Goal: Navigation & Orientation: Find specific page/section

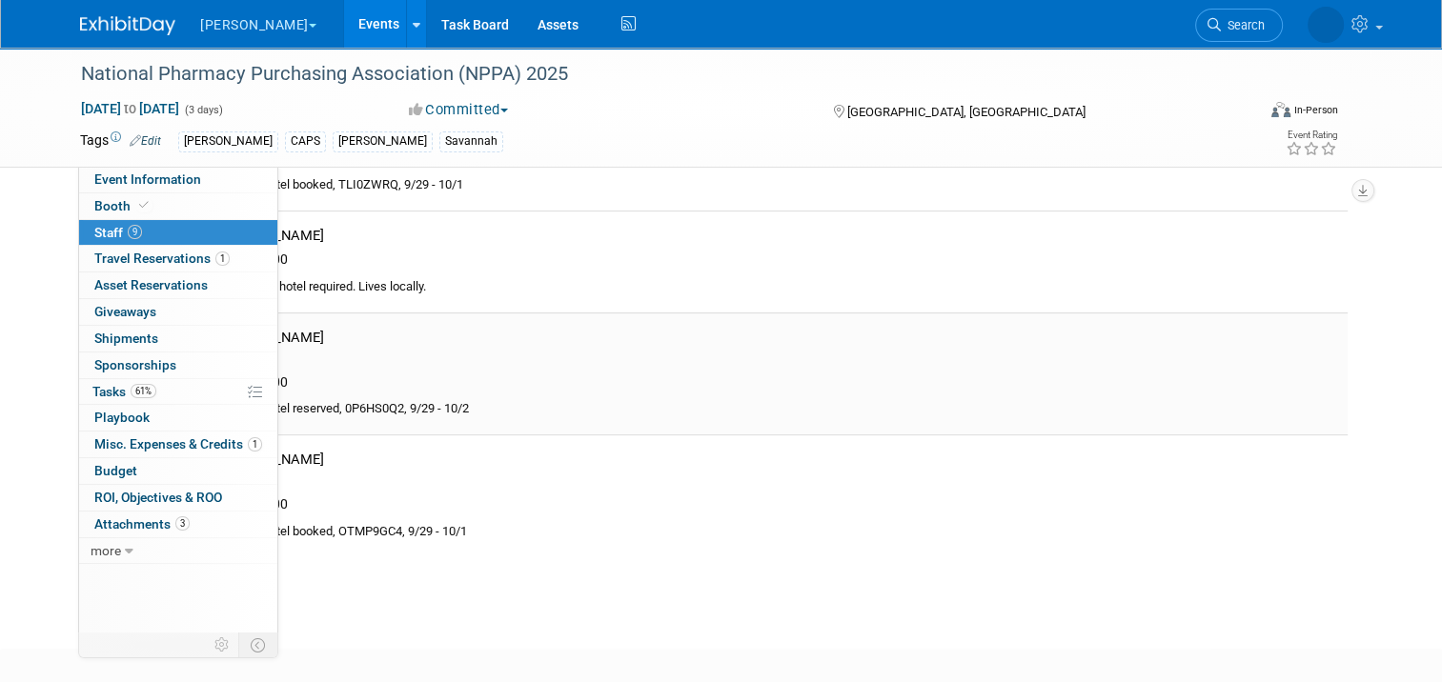
scroll to position [645, 0]
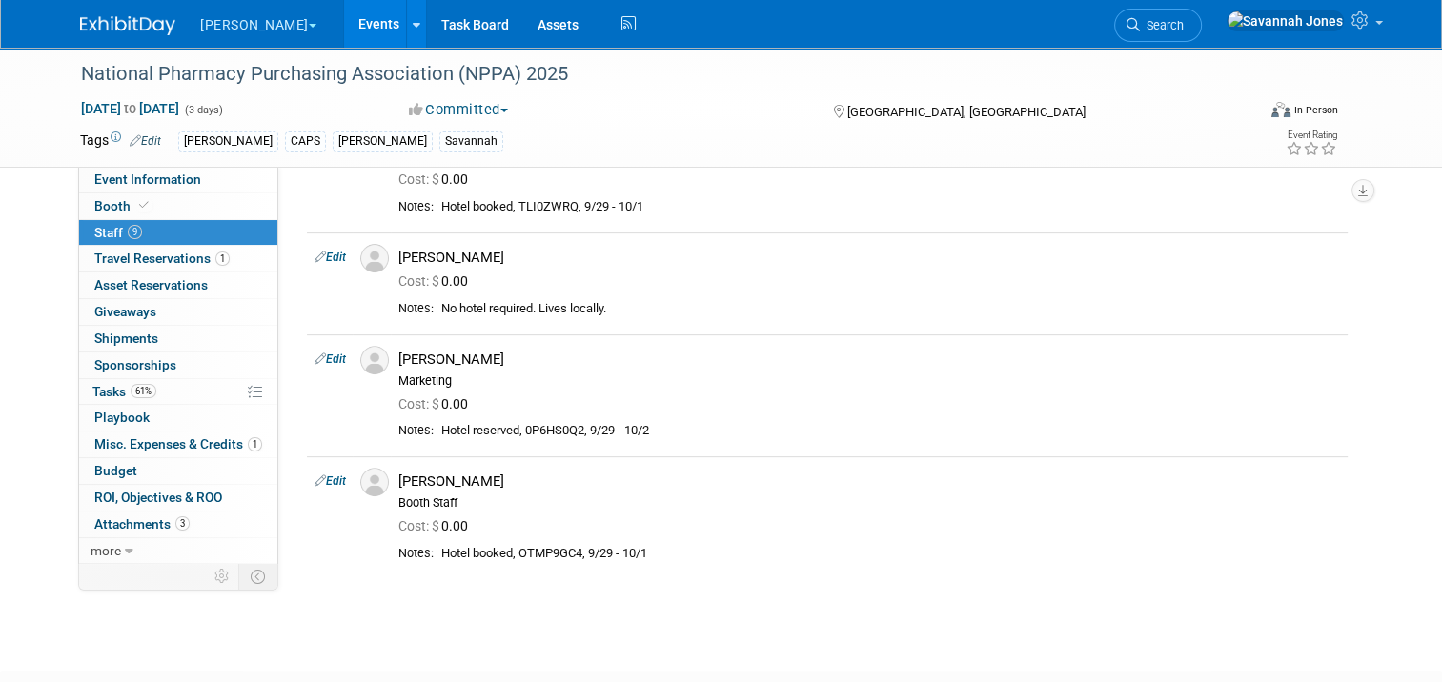
click at [344, 18] on link "Events" at bounding box center [379, 24] width 70 height 48
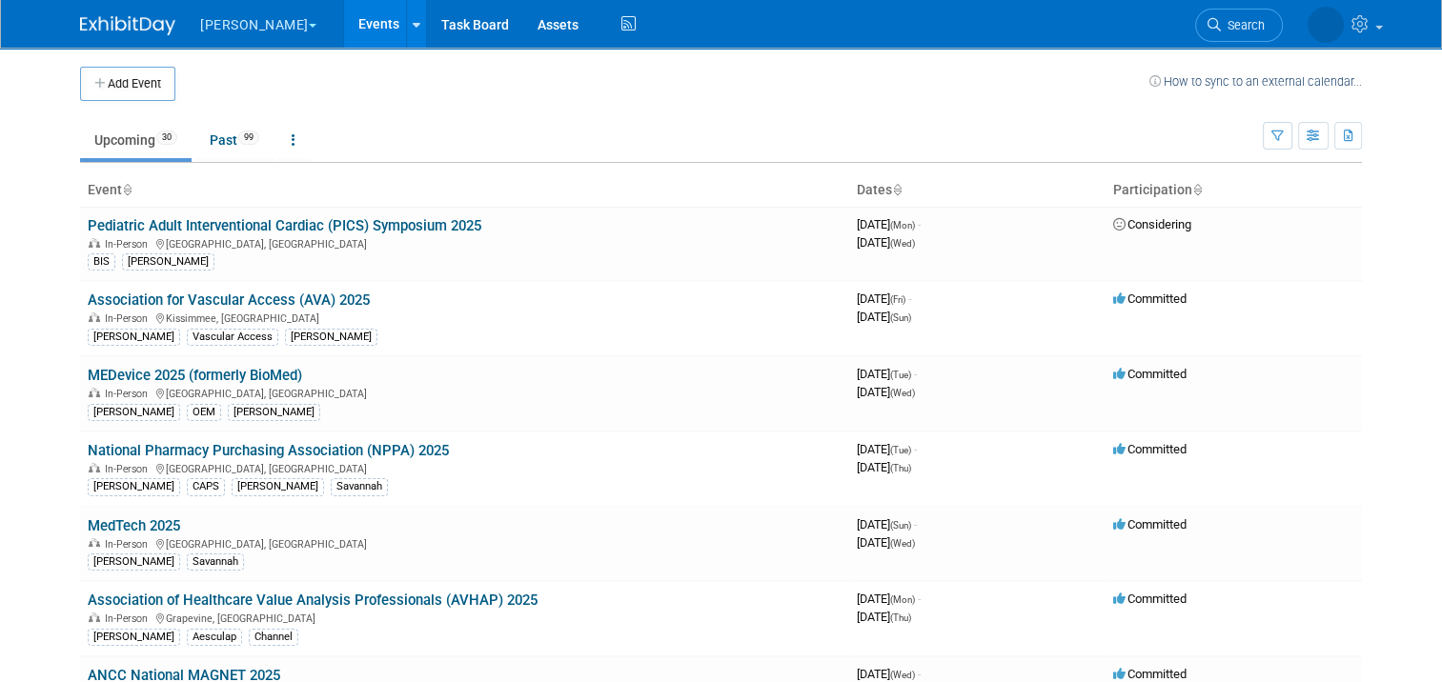
scroll to position [631, 0]
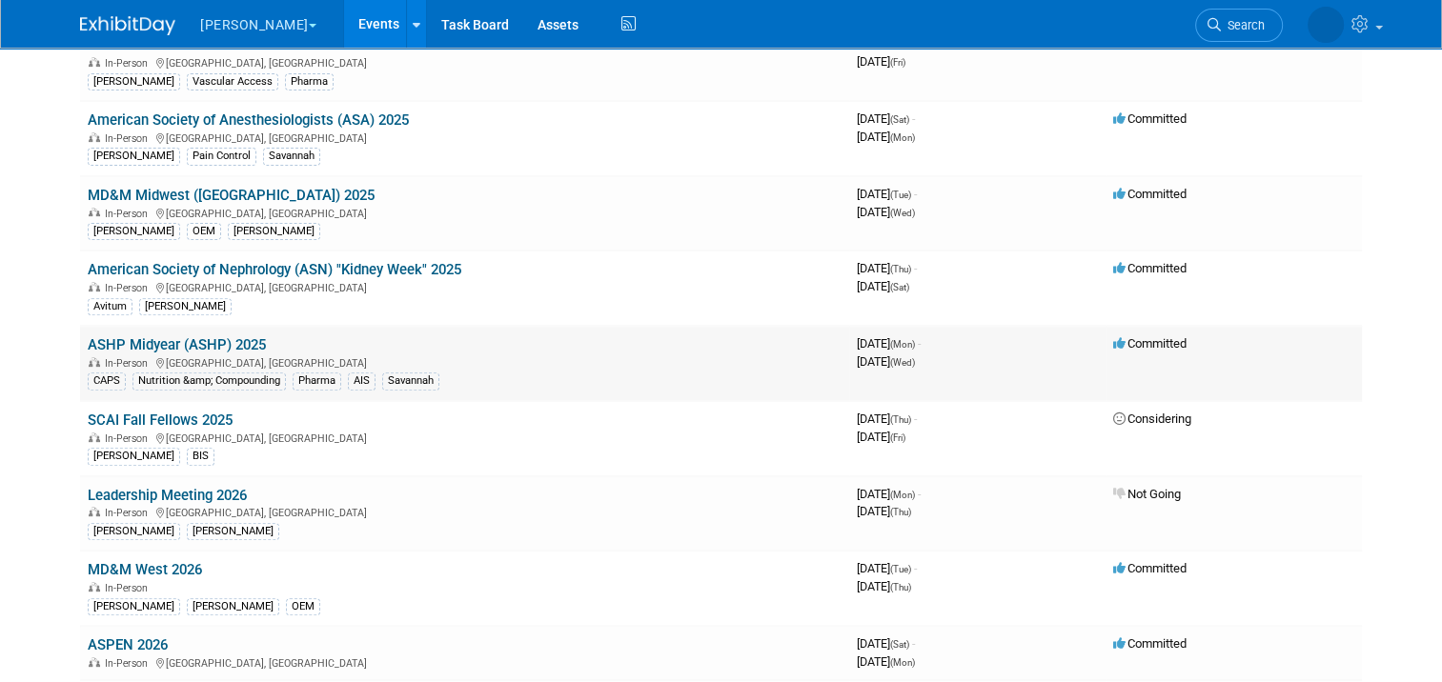
click at [242, 345] on link "ASHP Midyear (ASHP) 2025" at bounding box center [177, 344] width 178 height 17
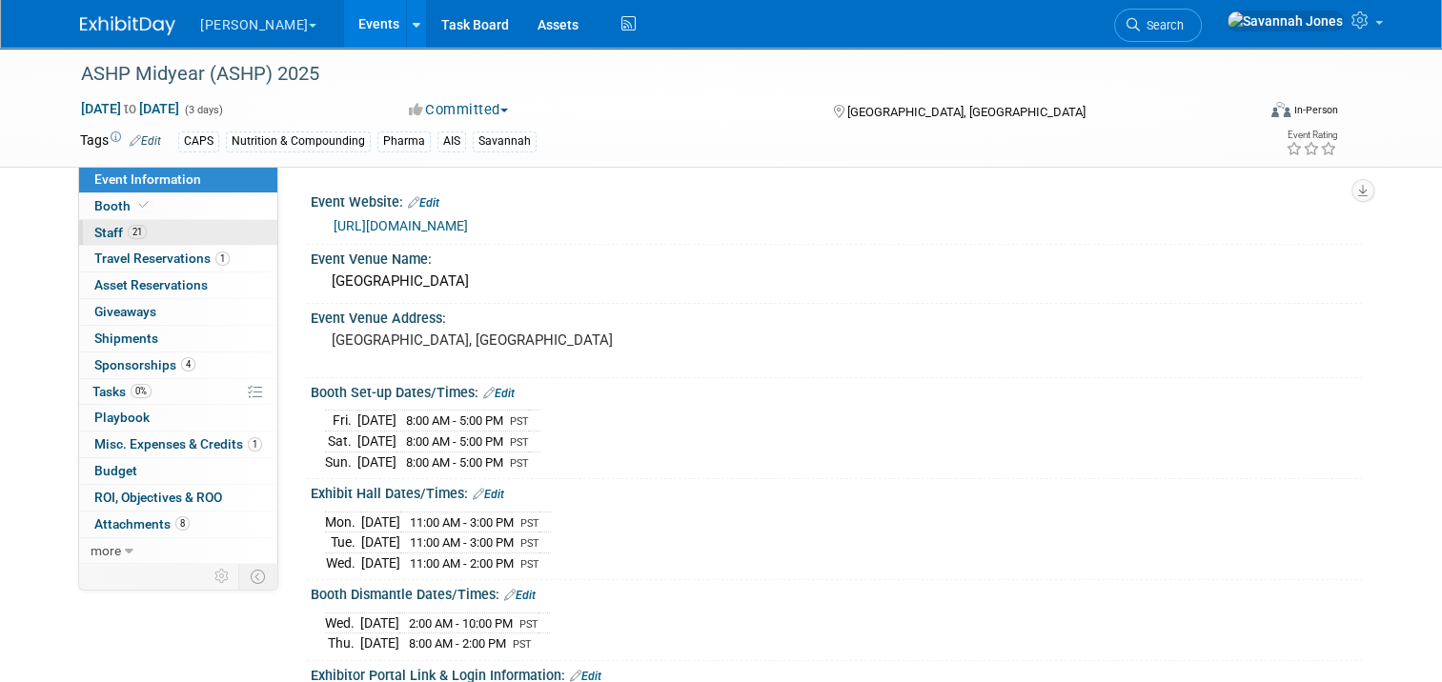
click at [204, 229] on link "21 Staff 21" at bounding box center [178, 233] width 198 height 26
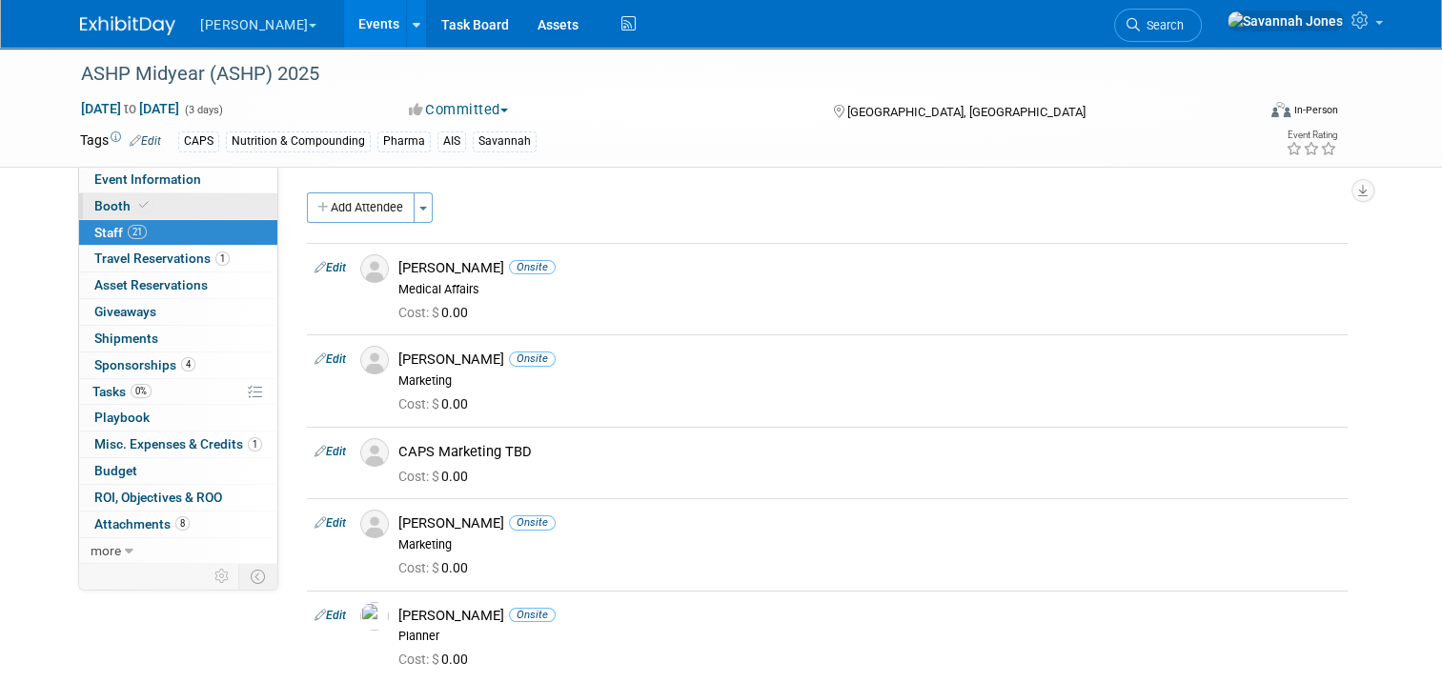
click at [188, 202] on link "Booth" at bounding box center [178, 206] width 198 height 26
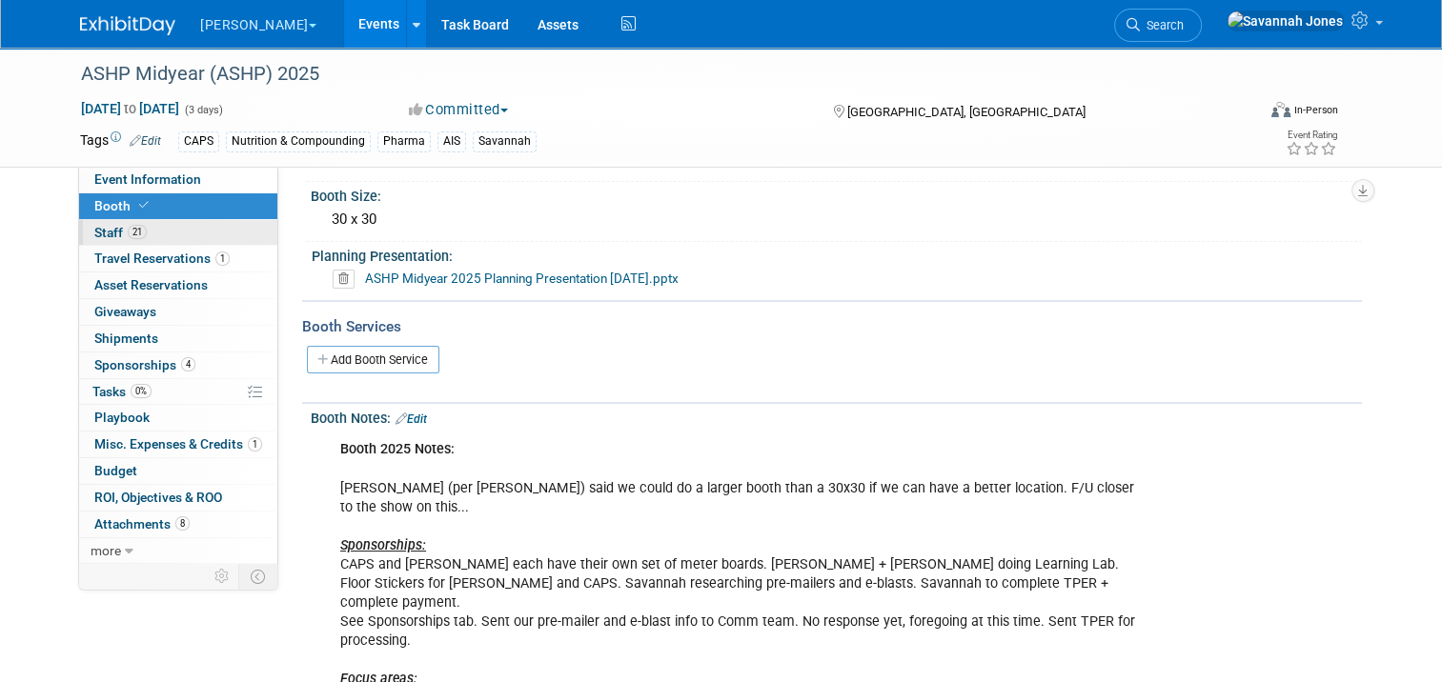
scroll to position [191, 0]
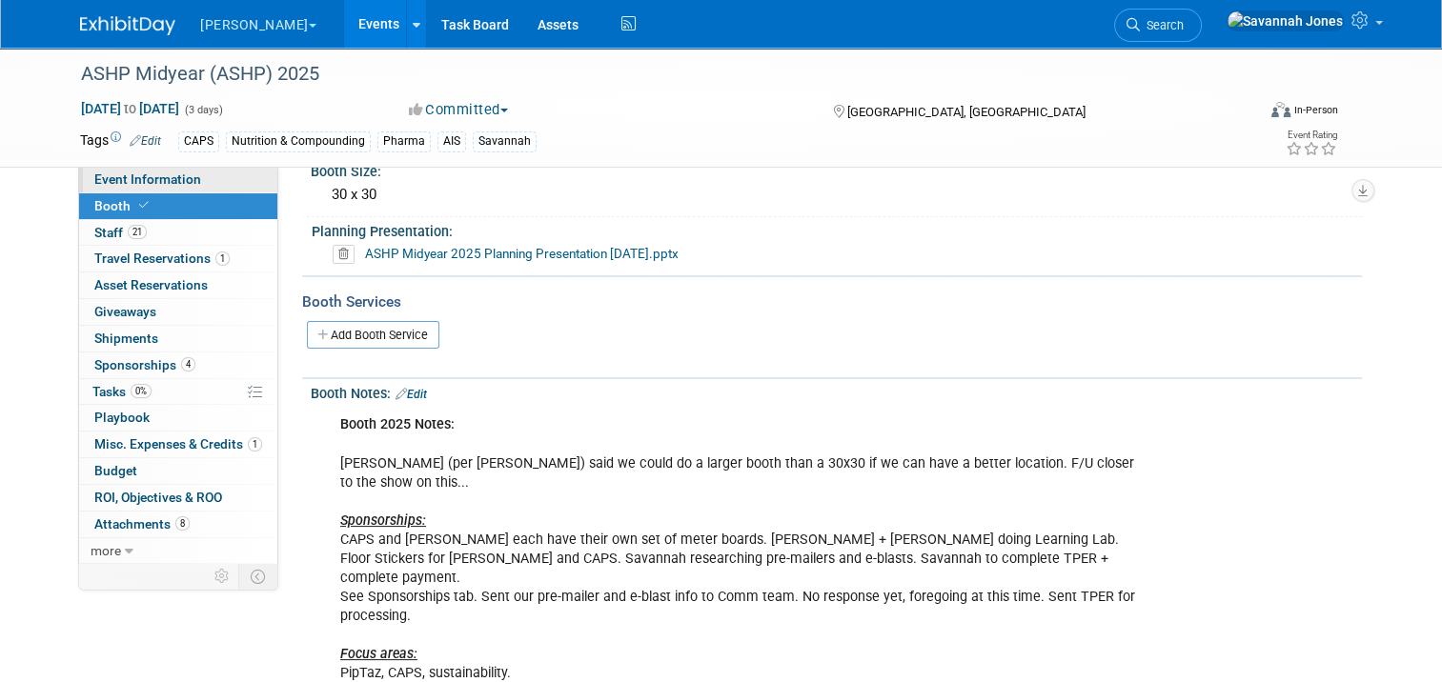
click at [181, 184] on span "Event Information" at bounding box center [147, 179] width 107 height 15
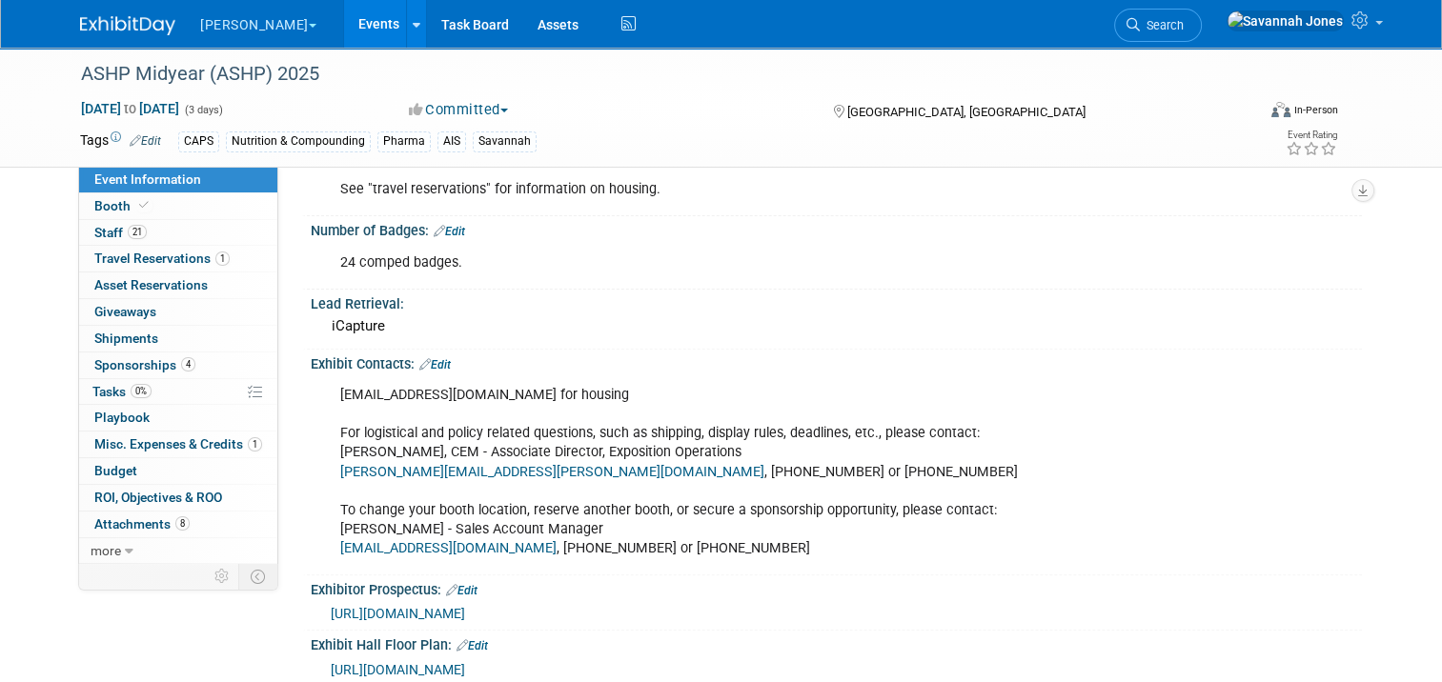
scroll to position [572, 0]
click at [194, 265] on span "Travel Reservations 1" at bounding box center [161, 258] width 135 height 15
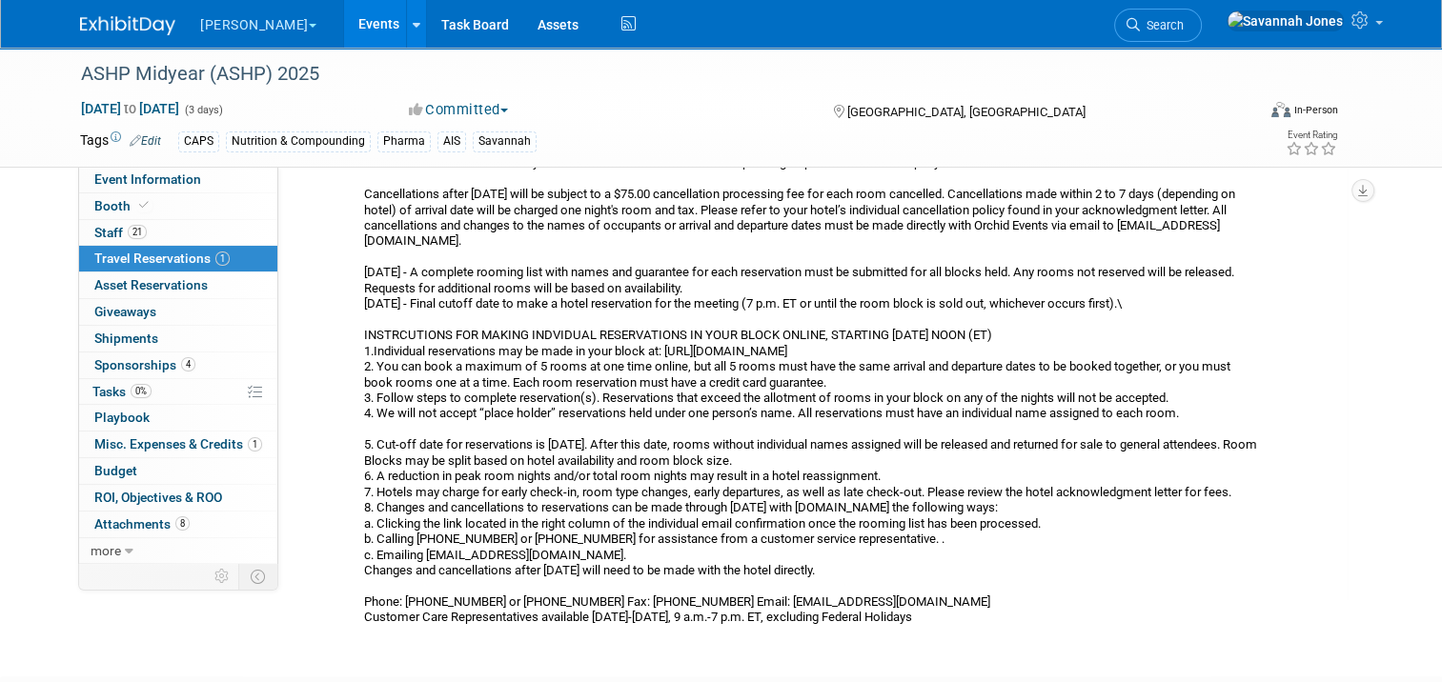
scroll to position [0, 0]
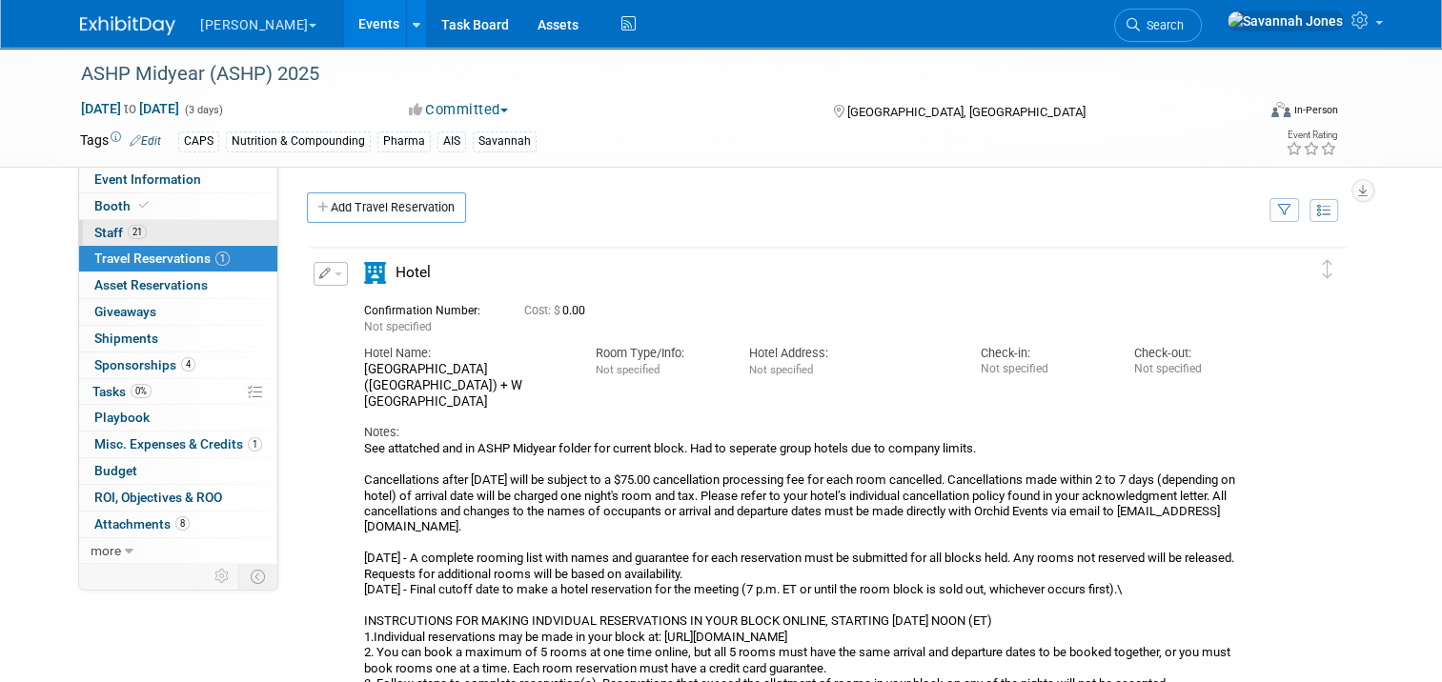
click at [187, 220] on link "21 Staff 21" at bounding box center [178, 233] width 198 height 26
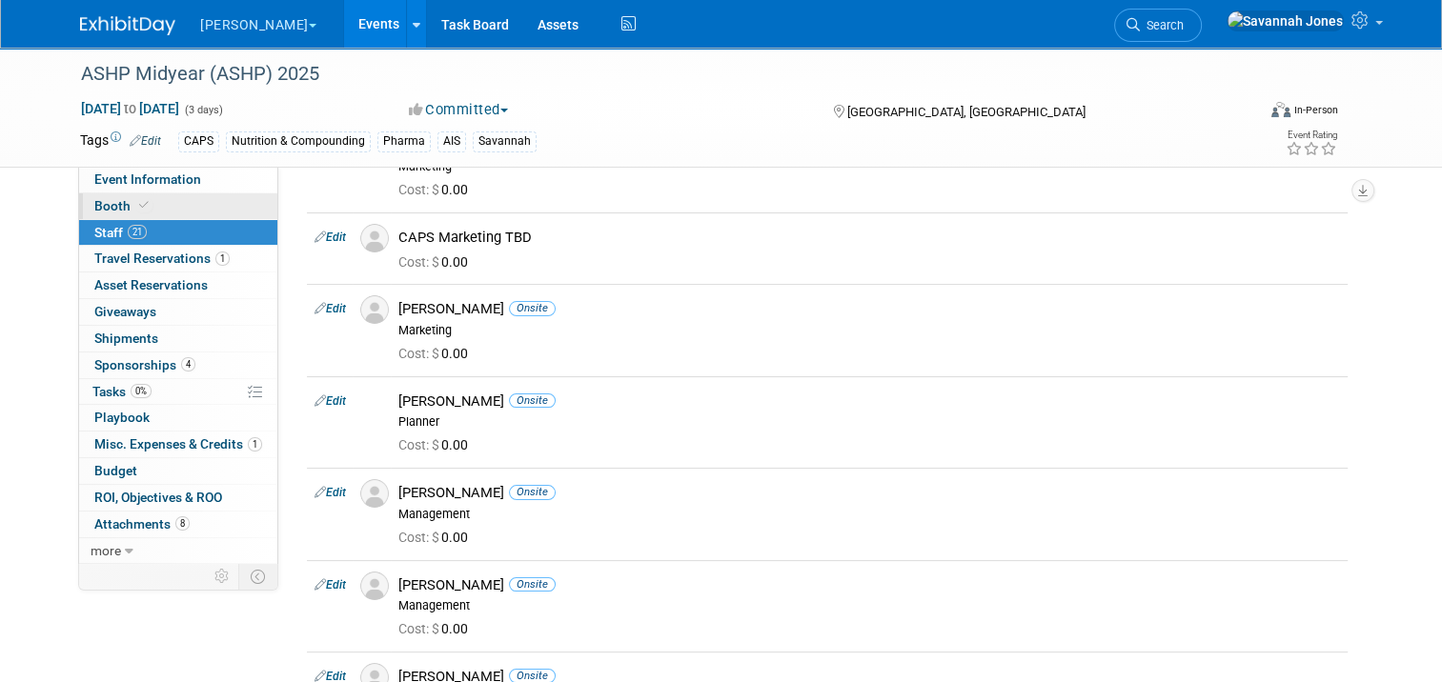
scroll to position [381, 0]
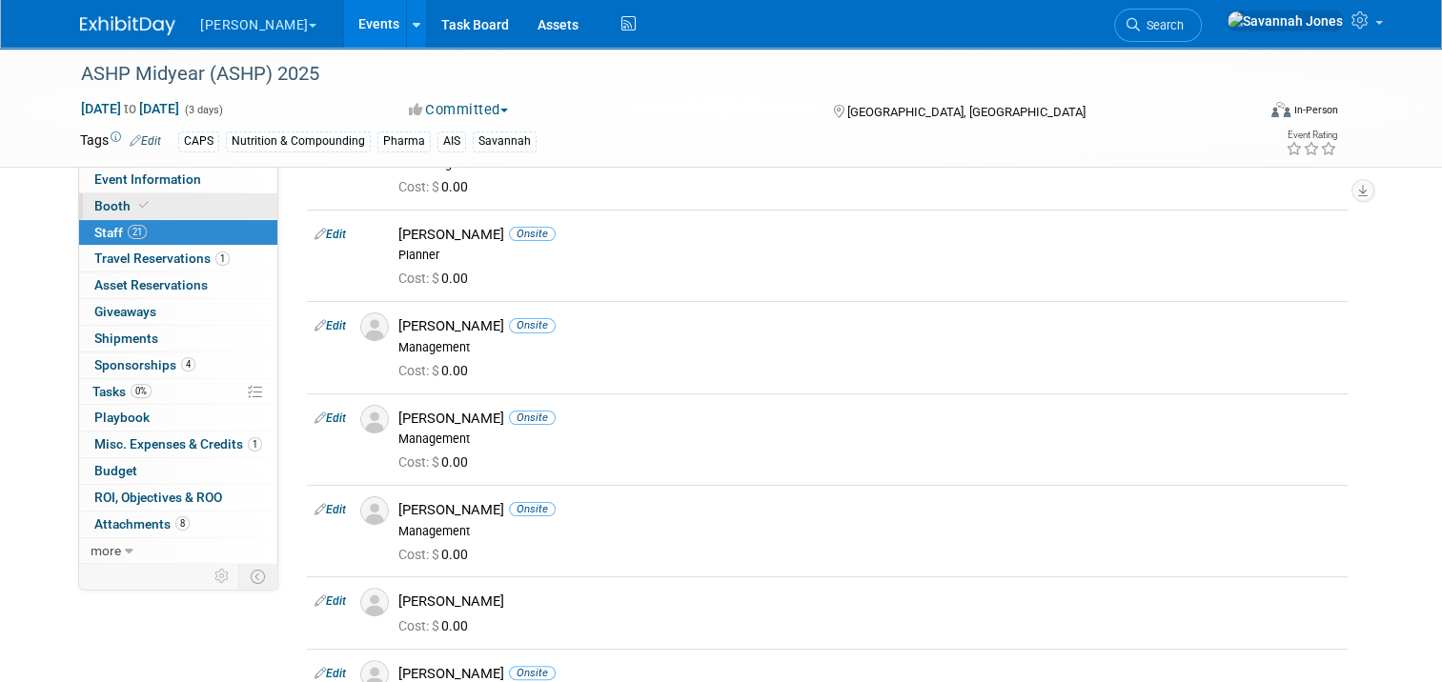
drag, startPoint x: 109, startPoint y: 179, endPoint x: 217, endPoint y: 204, distance: 111.4
click at [110, 179] on span "Event Information" at bounding box center [147, 179] width 107 height 15
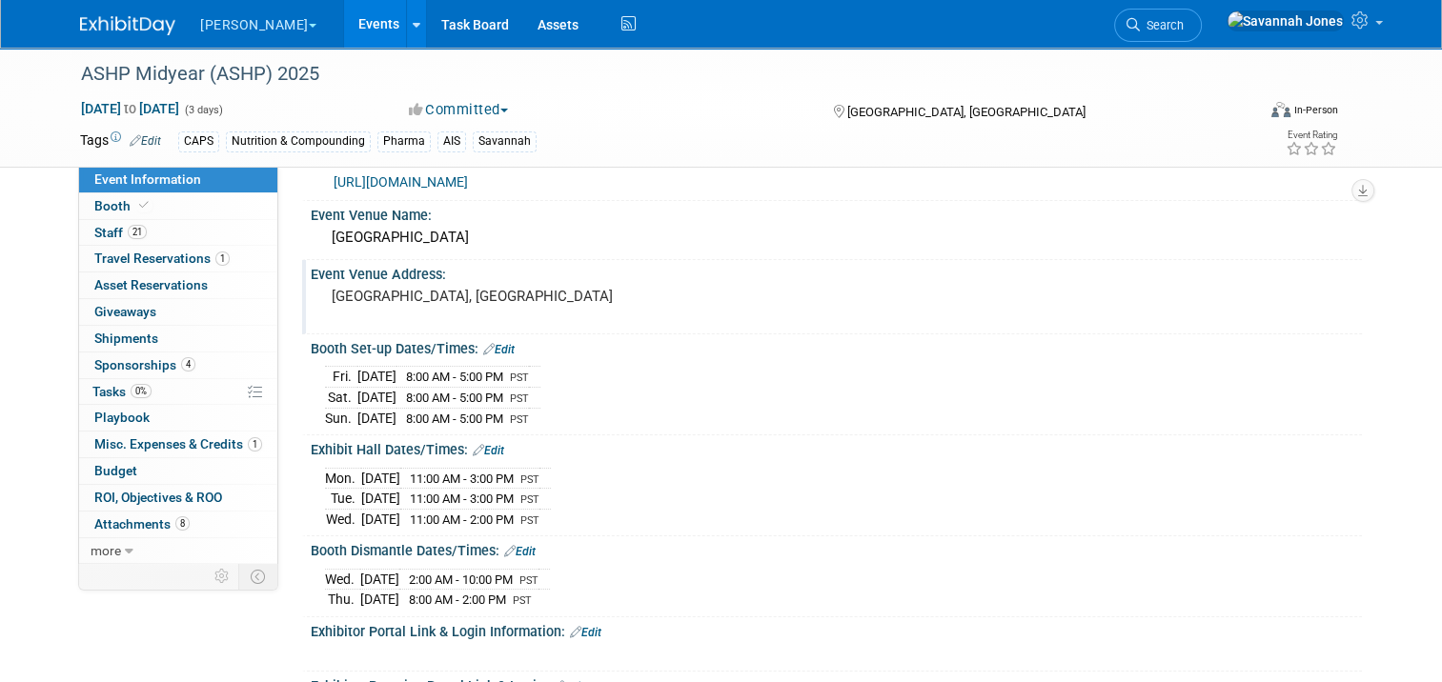
scroll to position [0, 0]
